Goal: Information Seeking & Learning: Compare options

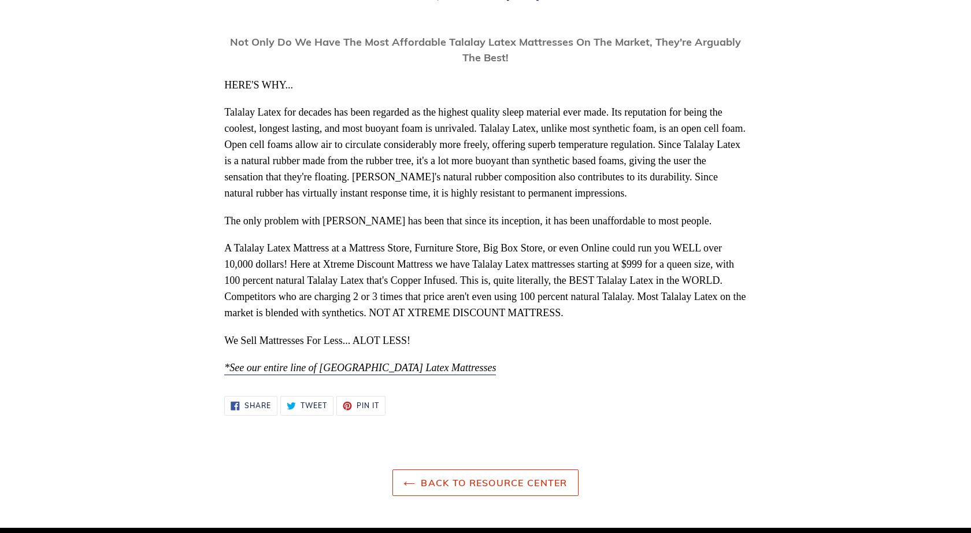
scroll to position [236, 0]
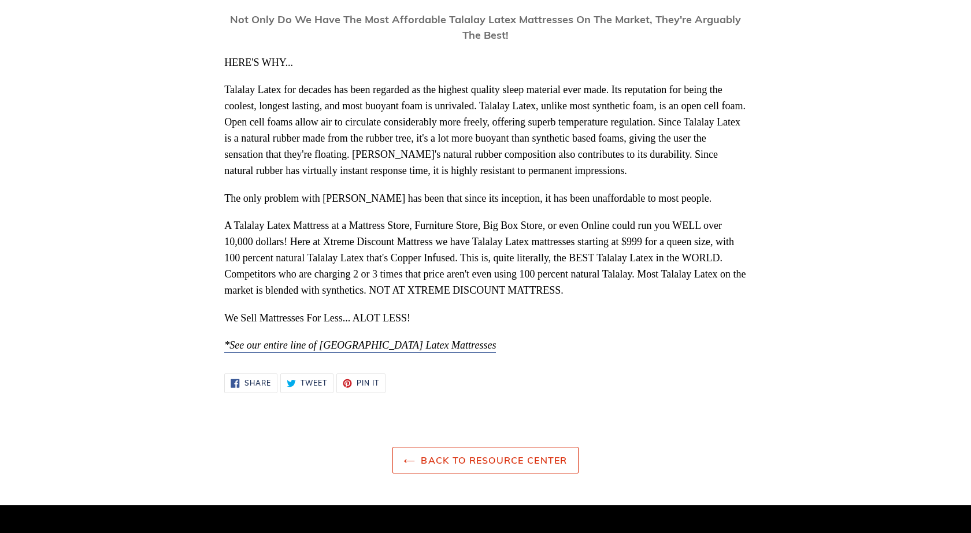
click at [409, 347] on span "*See our entire line of Talalay Latex Mattresses" at bounding box center [360, 345] width 272 height 12
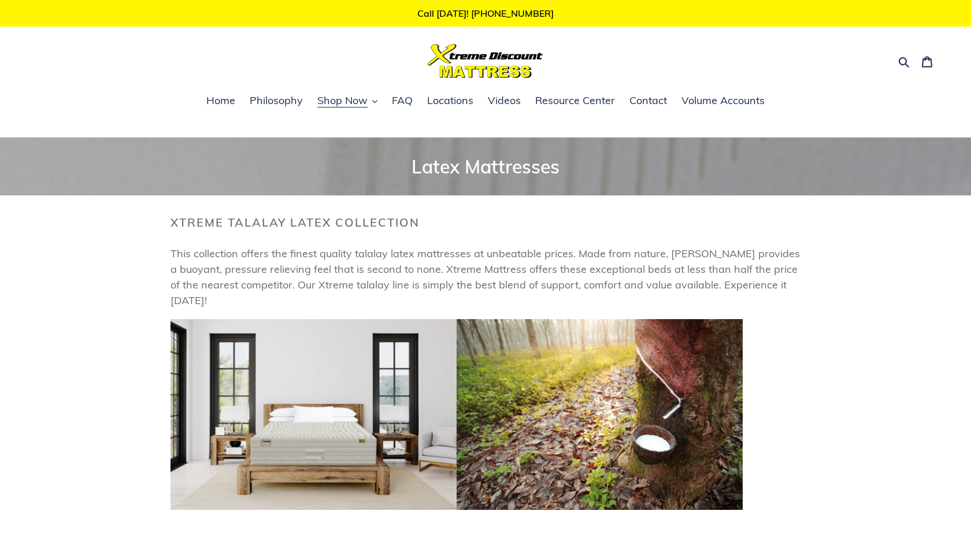
click at [338, 427] on img at bounding box center [314, 414] width 286 height 191
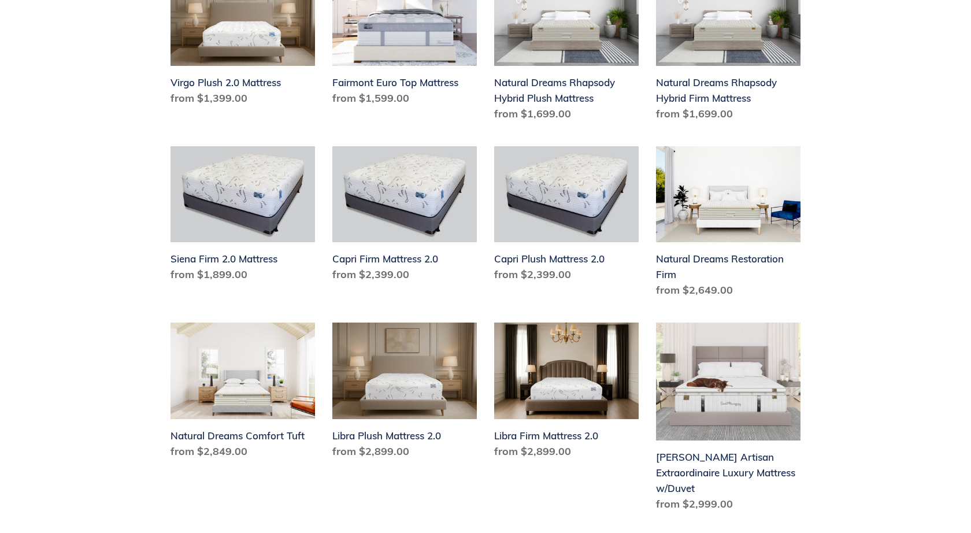
scroll to position [819, 0]
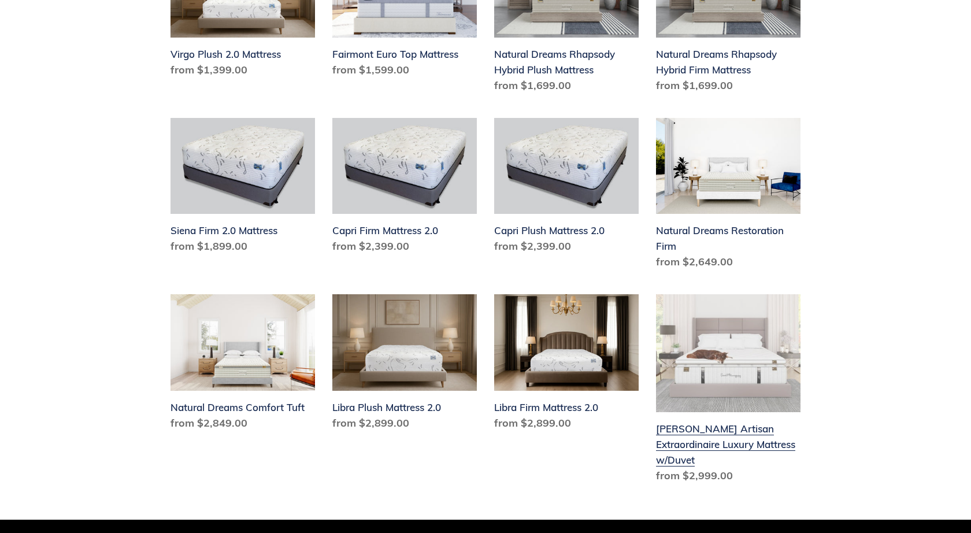
click at [725, 359] on link "Hemingway Artisan Extraordinaire Luxury Mattress w/Duvet" at bounding box center [728, 390] width 144 height 193
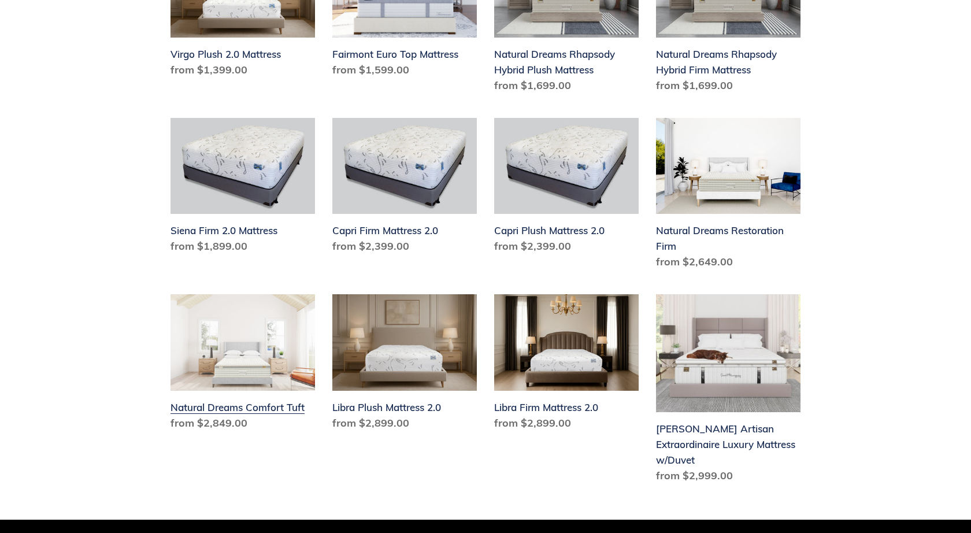
click at [256, 353] on link "Natural Dreams Comfort Tuft" at bounding box center [243, 364] width 144 height 141
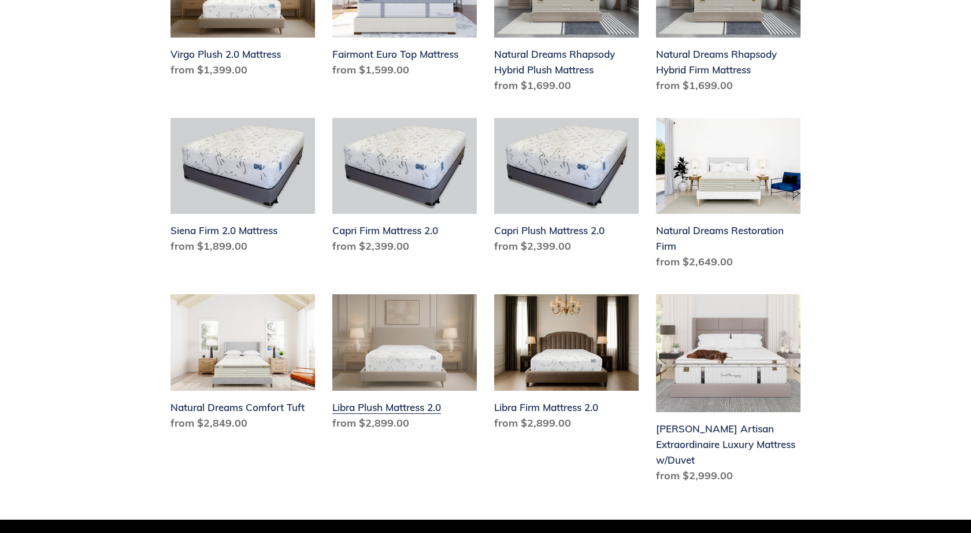
click at [416, 392] on link "Libra Plush Mattress 2.0" at bounding box center [404, 364] width 144 height 141
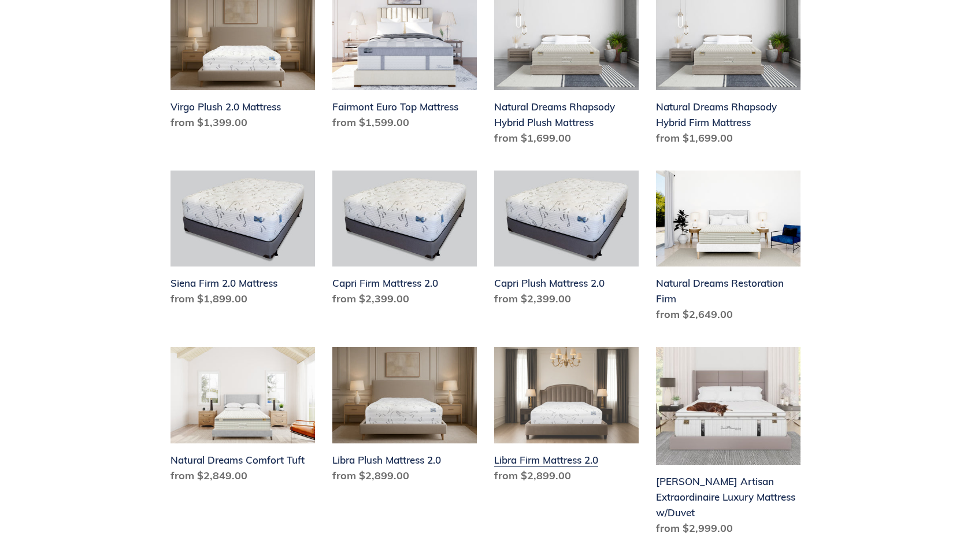
scroll to position [759, 0]
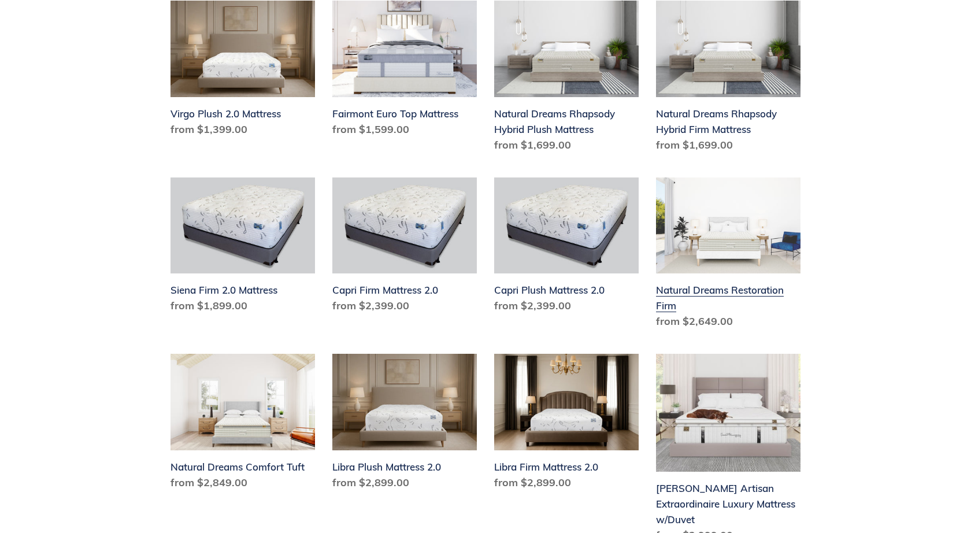
click at [716, 237] on link "Natural Dreams Restoration Firm" at bounding box center [728, 255] width 144 height 157
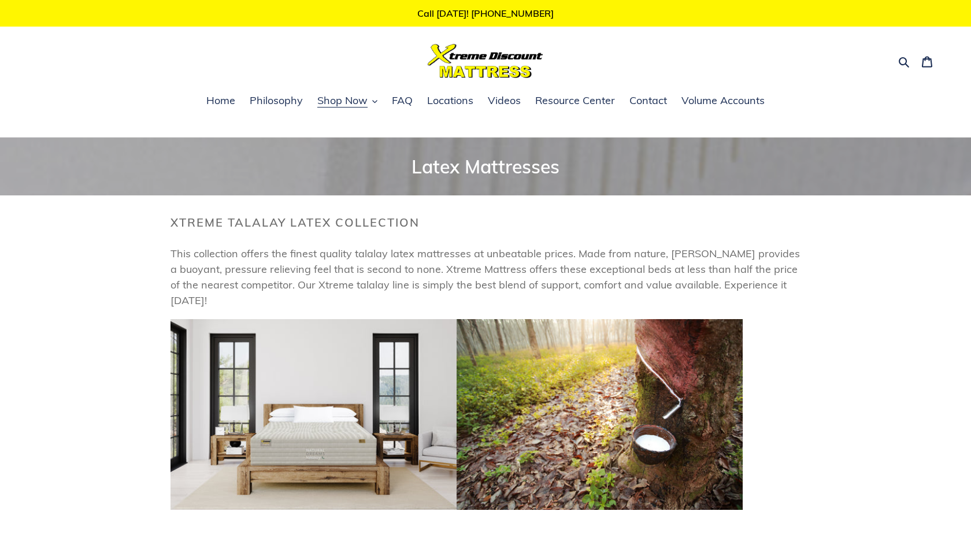
scroll to position [0, 0]
click at [379, 101] on button "Shop Now" at bounding box center [348, 100] width 72 height 17
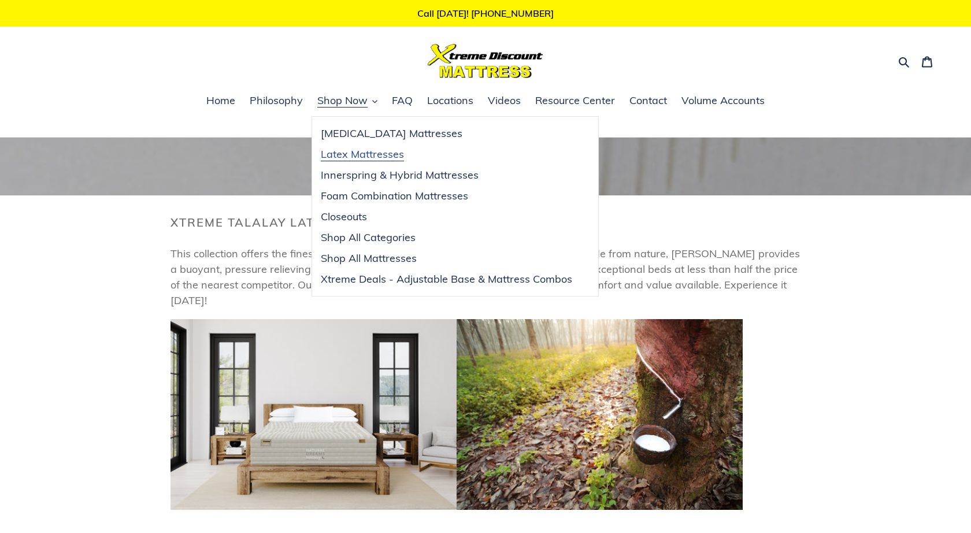
click at [368, 154] on span "Latex Mattresses" at bounding box center [362, 154] width 83 height 14
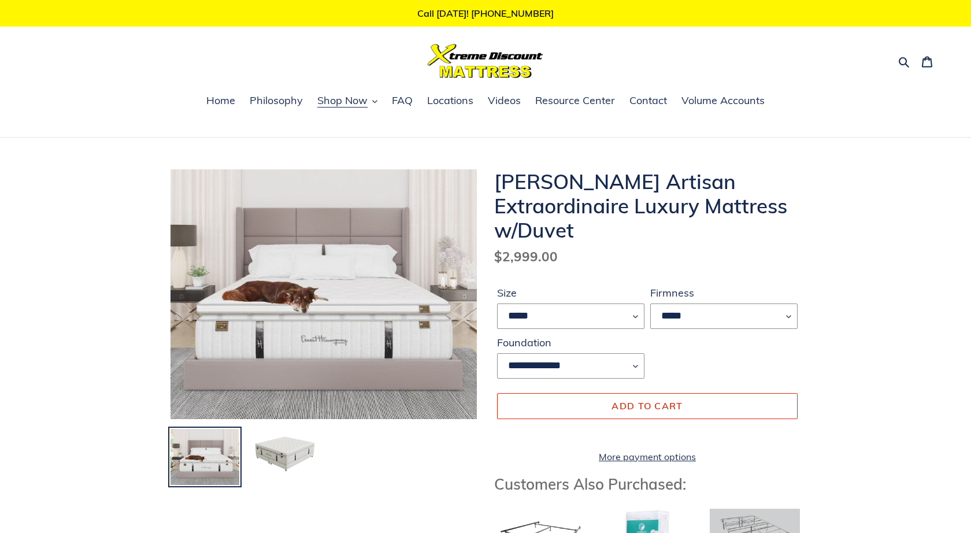
click at [386, 355] on img at bounding box center [318, 289] width 332 height 270
click at [364, 346] on img at bounding box center [320, 289] width 332 height 270
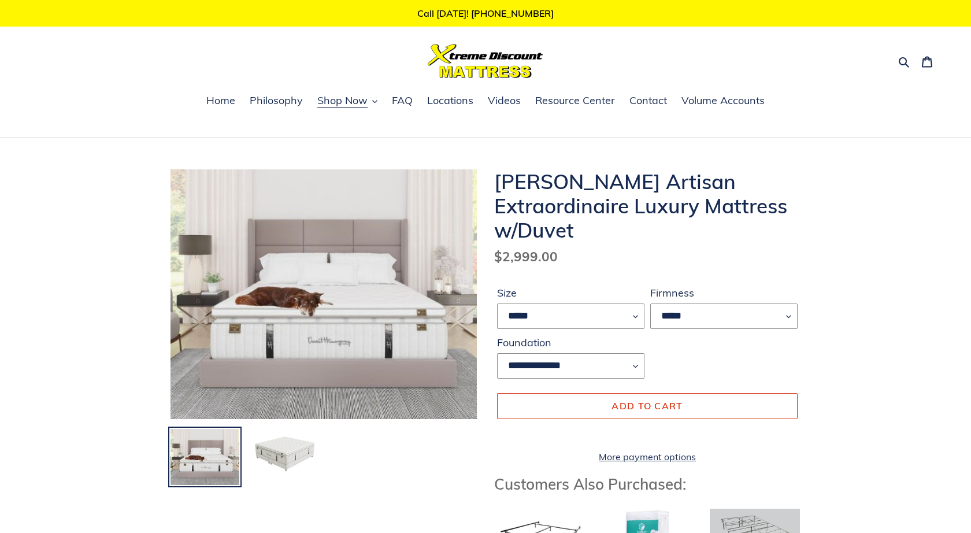
click at [287, 443] on img at bounding box center [284, 452] width 71 height 49
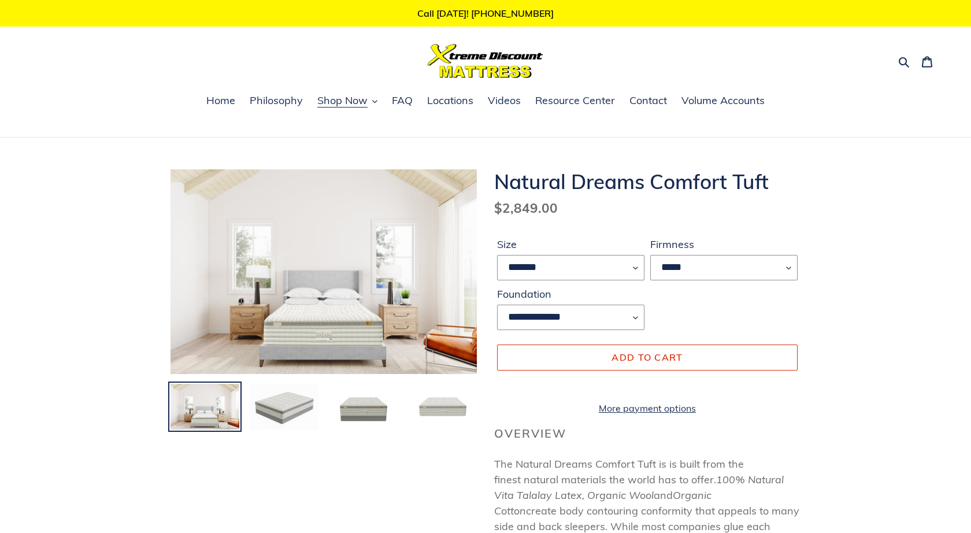
click at [435, 407] on img at bounding box center [442, 407] width 71 height 49
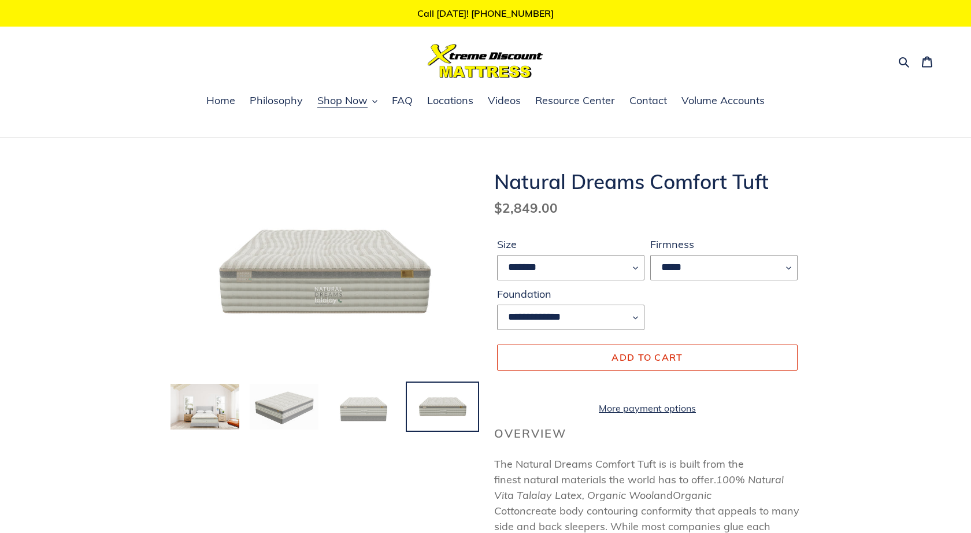
click at [355, 401] on img at bounding box center [363, 407] width 71 height 49
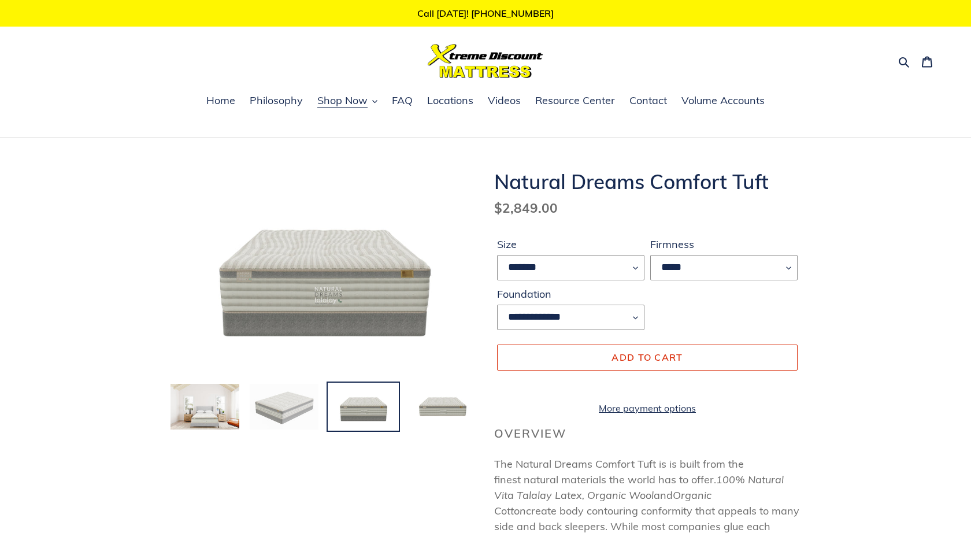
click at [284, 403] on img at bounding box center [284, 407] width 71 height 49
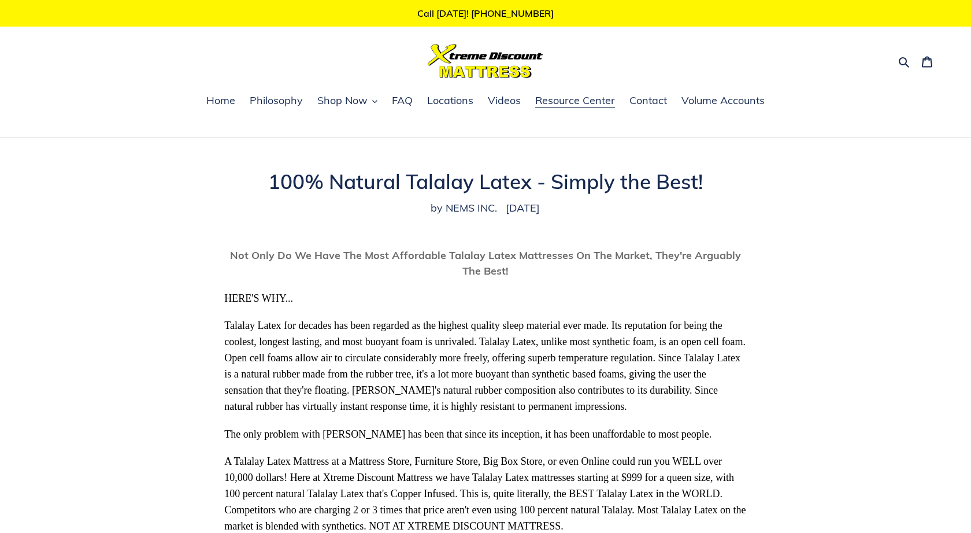
scroll to position [236, 0]
